Goal: Navigation & Orientation: Go to known website

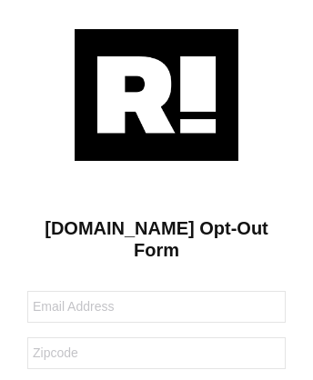
click at [156, 94] on img at bounding box center [157, 95] width 164 height 132
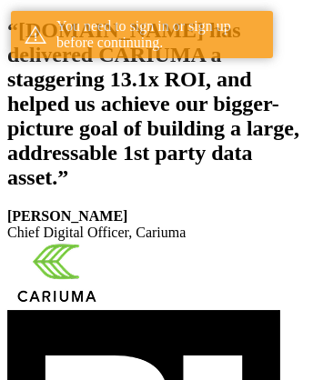
scroll to position [335, 0]
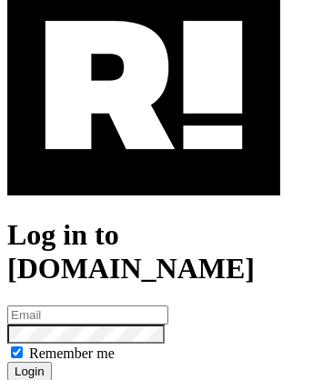
click at [144, 165] on img at bounding box center [143, 85] width 273 height 220
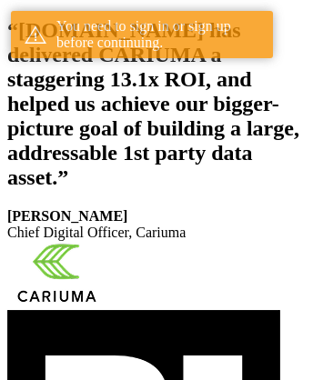
scroll to position [335, 0]
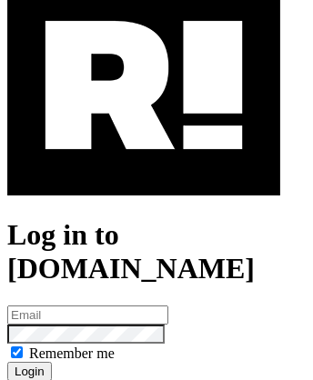
click at [144, 165] on img at bounding box center [143, 85] width 273 height 220
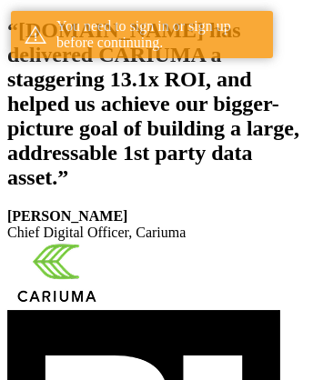
scroll to position [335, 0]
